Goal: Information Seeking & Learning: Learn about a topic

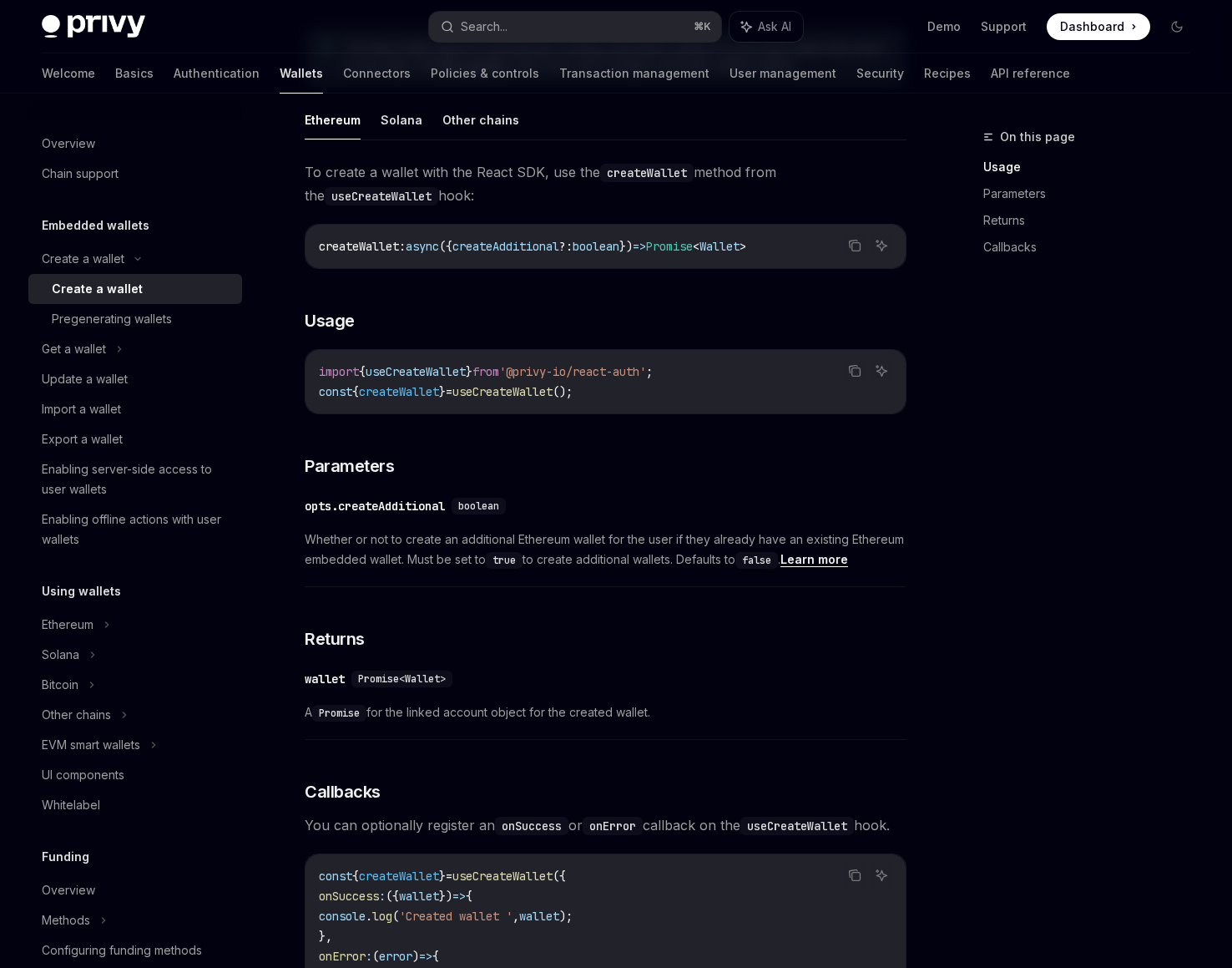
scroll to position [141, 0]
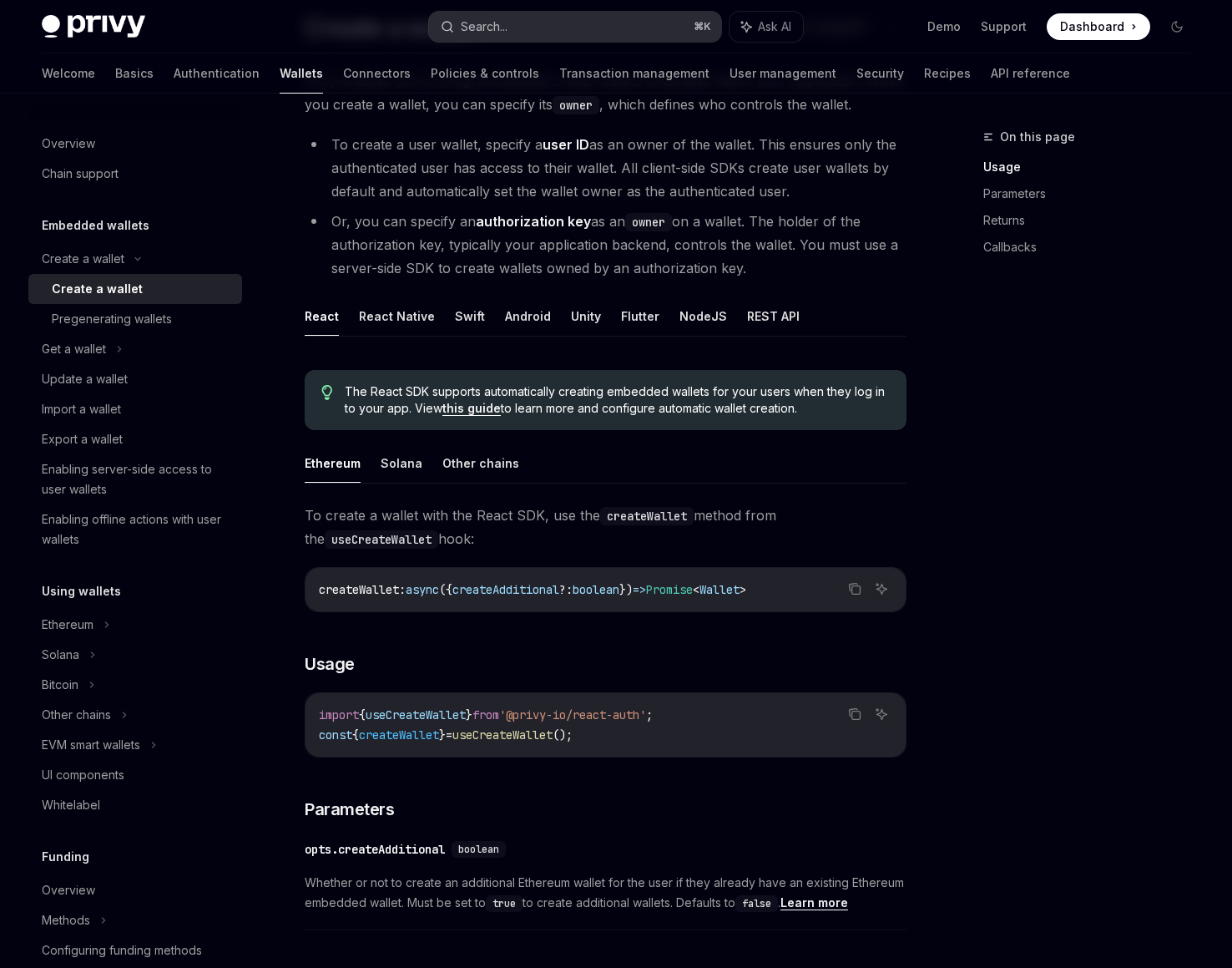
click at [549, 33] on button "Search... ⌘ K" at bounding box center [575, 27] width 292 height 30
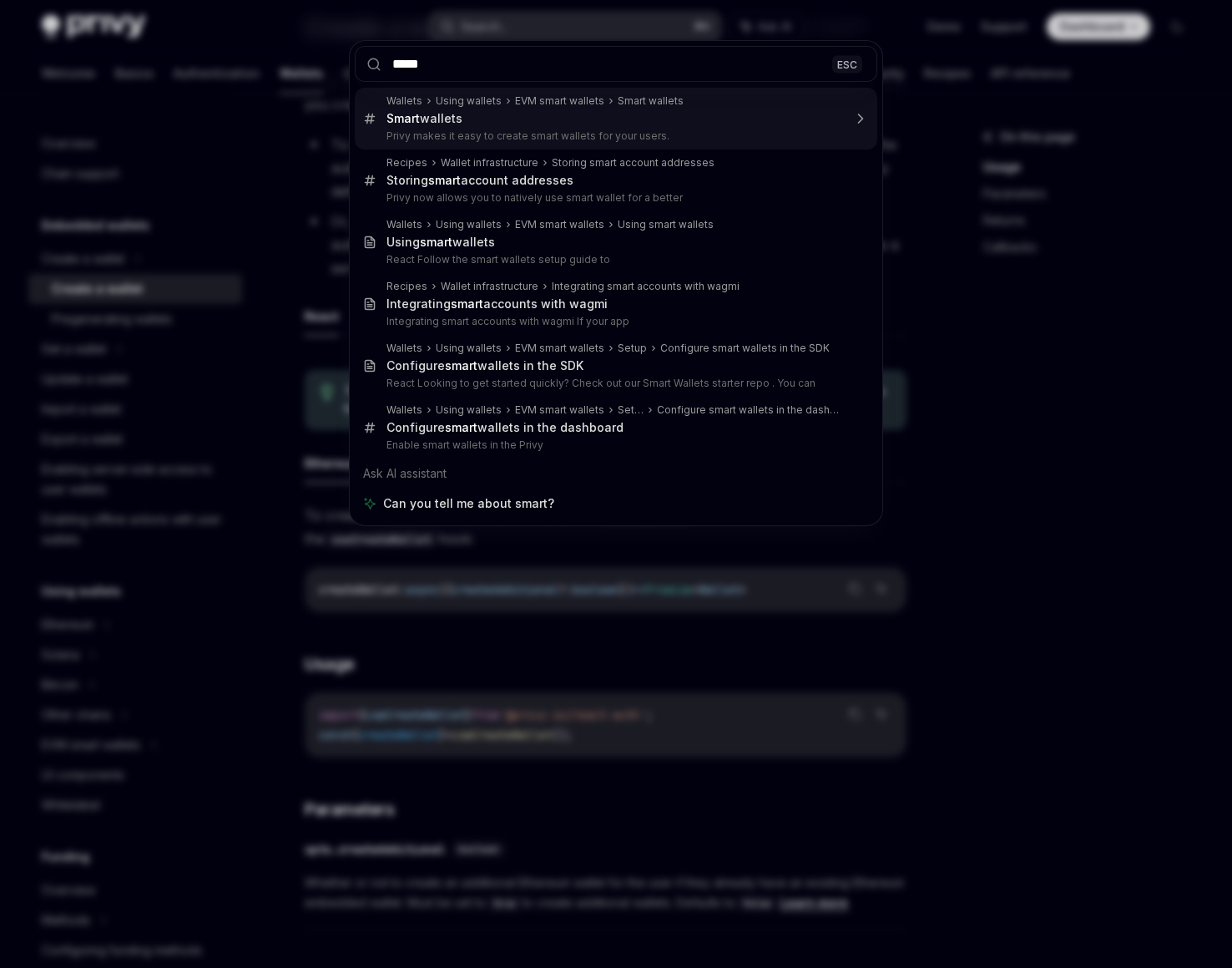
type input "*****"
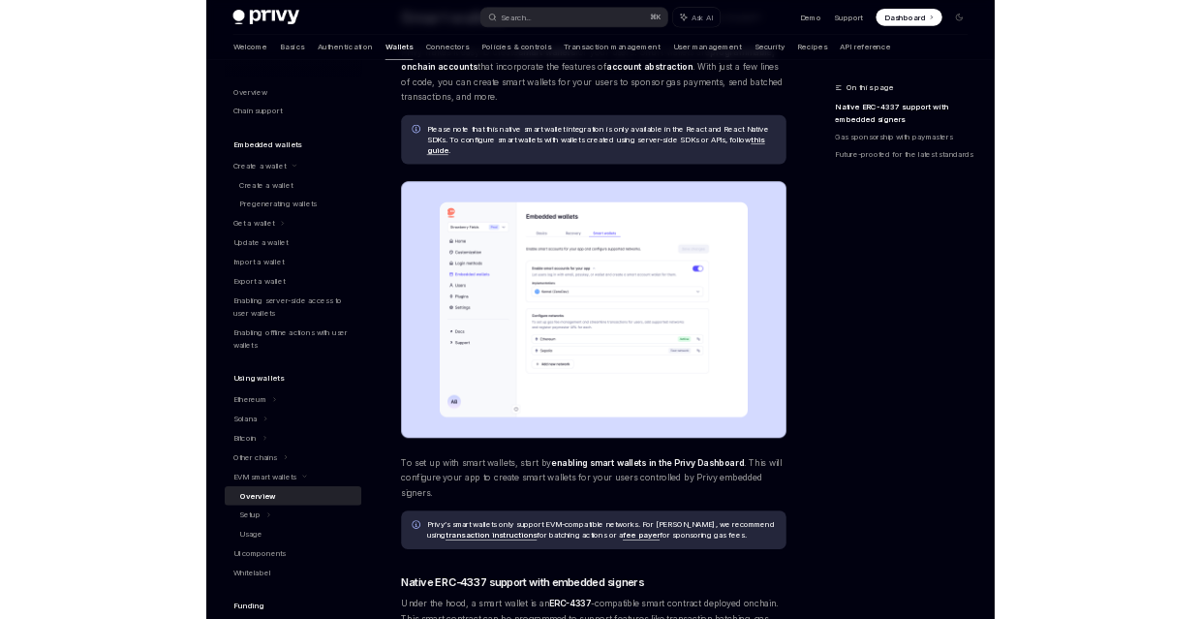
scroll to position [109, 0]
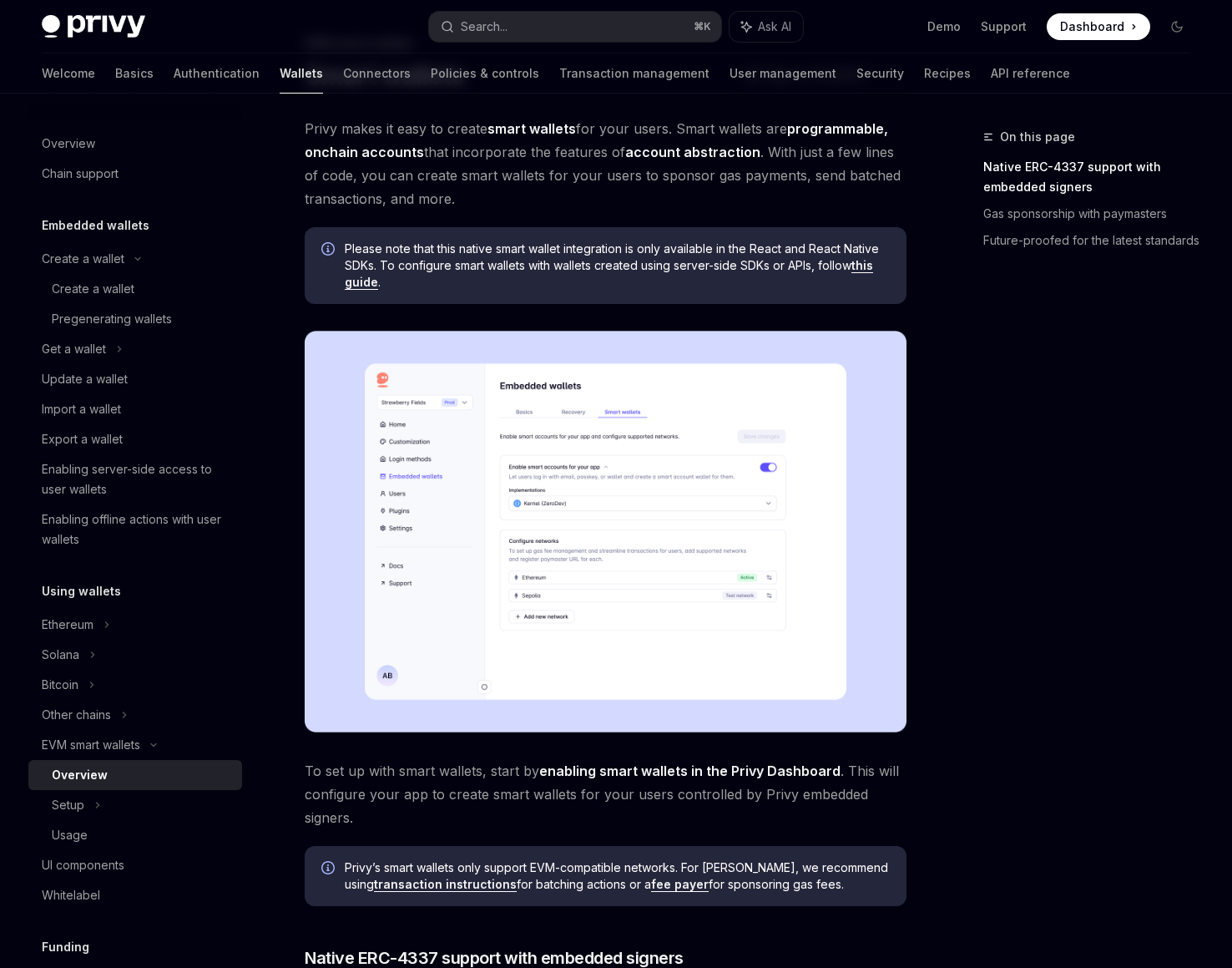
drag, startPoint x: 674, startPoint y: 288, endPoint x: 396, endPoint y: 277, distance: 278.2
click at [396, 277] on span "Please note that this native smart wallet integration is only available in the …" at bounding box center [617, 265] width 545 height 50
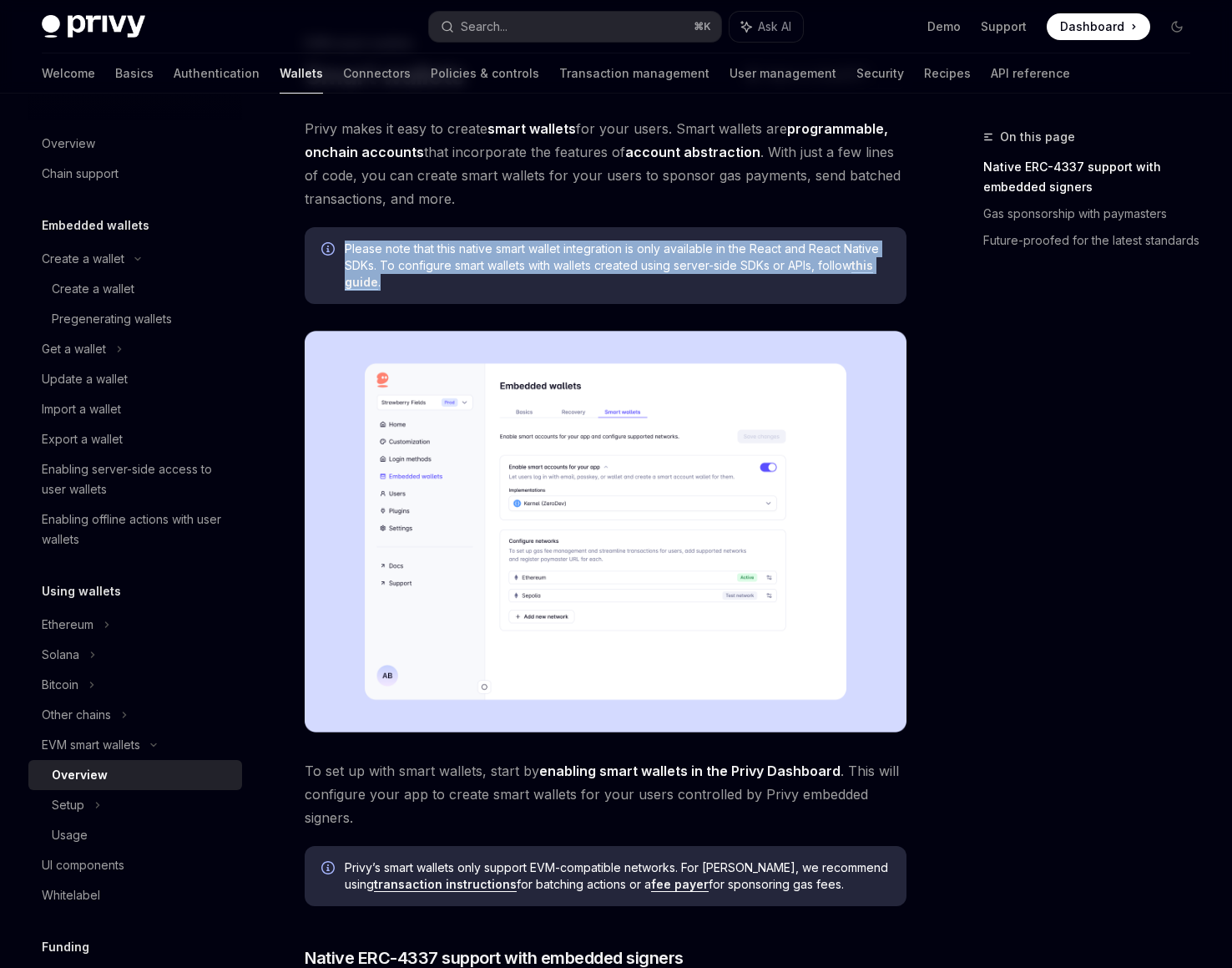
drag, startPoint x: 346, startPoint y: 250, endPoint x: 447, endPoint y: 282, distance: 105.9
click at [447, 282] on span "Please note that this native smart wallet integration is only available in the …" at bounding box center [617, 265] width 545 height 50
copy span "Please note that this native smart wallet integration is only available in the …"
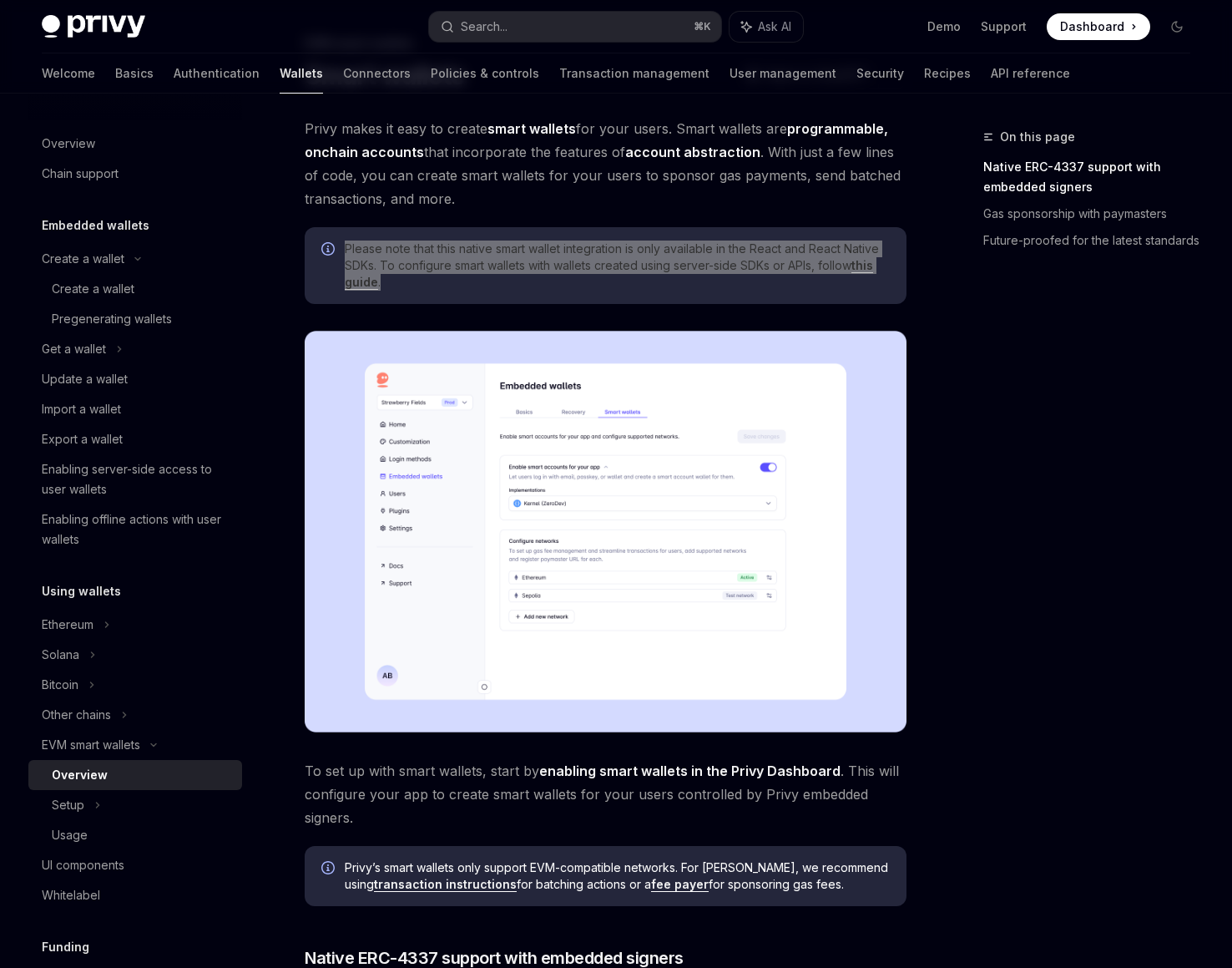
type textarea "*"
